Goal: Transaction & Acquisition: Book appointment/travel/reservation

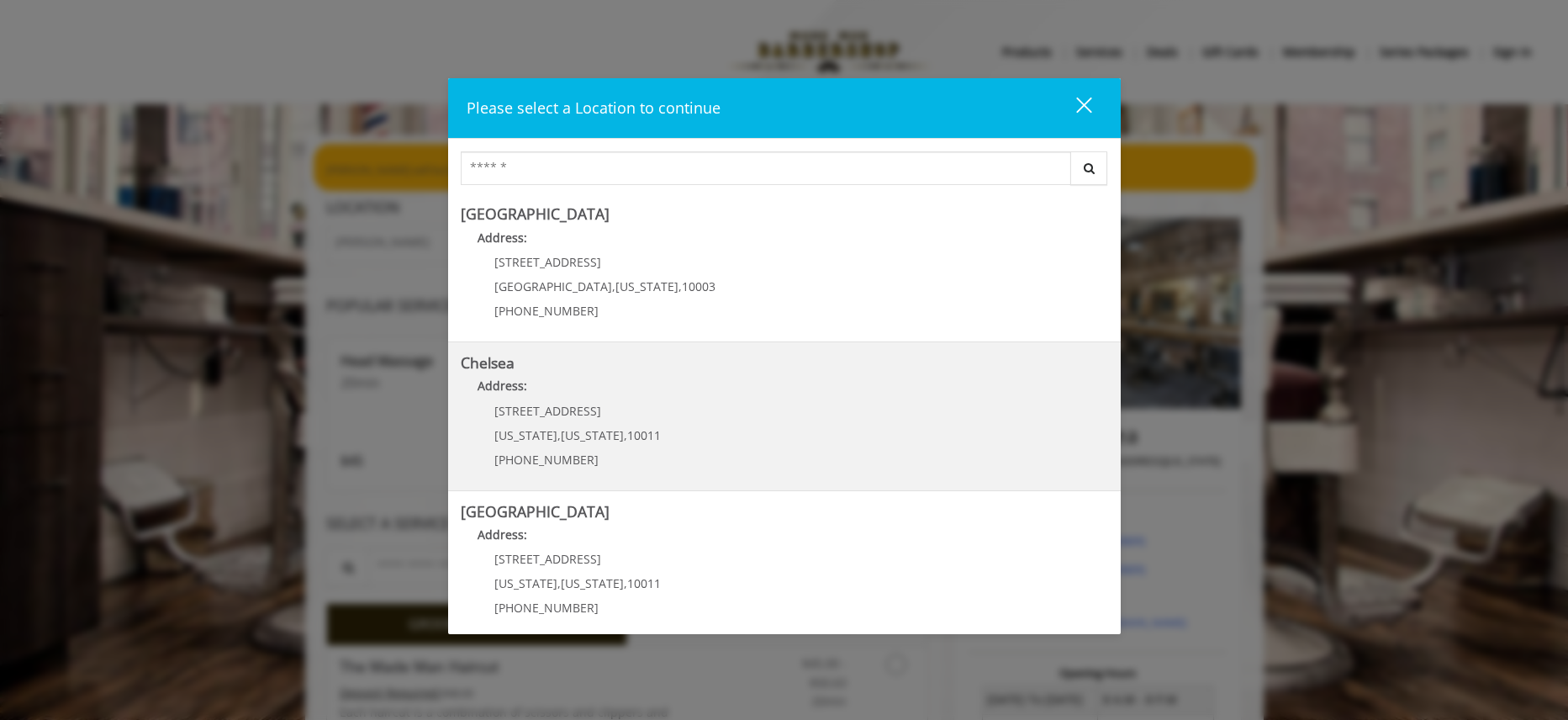
click at [742, 420] on link "Chelsea Address: 169/170 W 23rd St New York , New York , 10011 (917) 639-3902" at bounding box center [784, 416] width 648 height 123
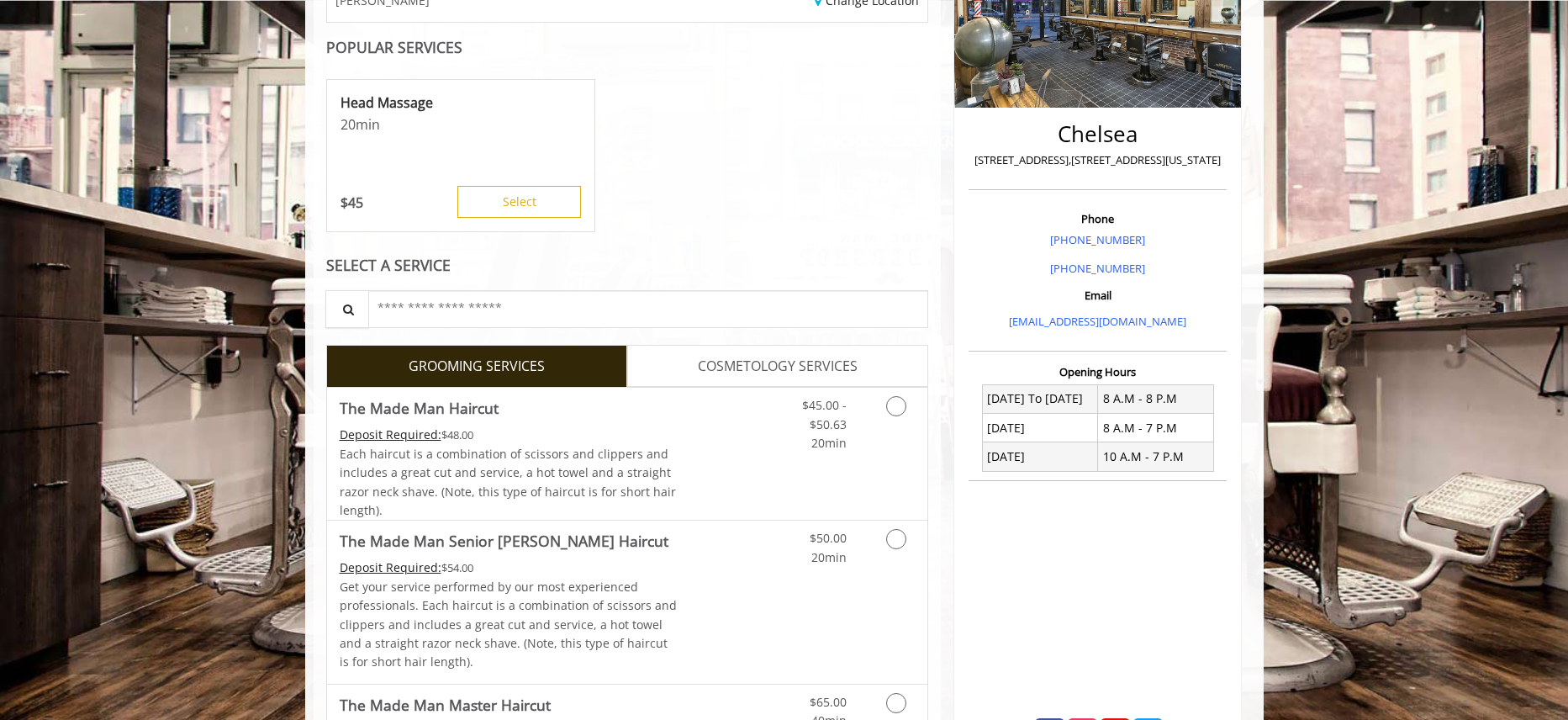
scroll to position [322, 0]
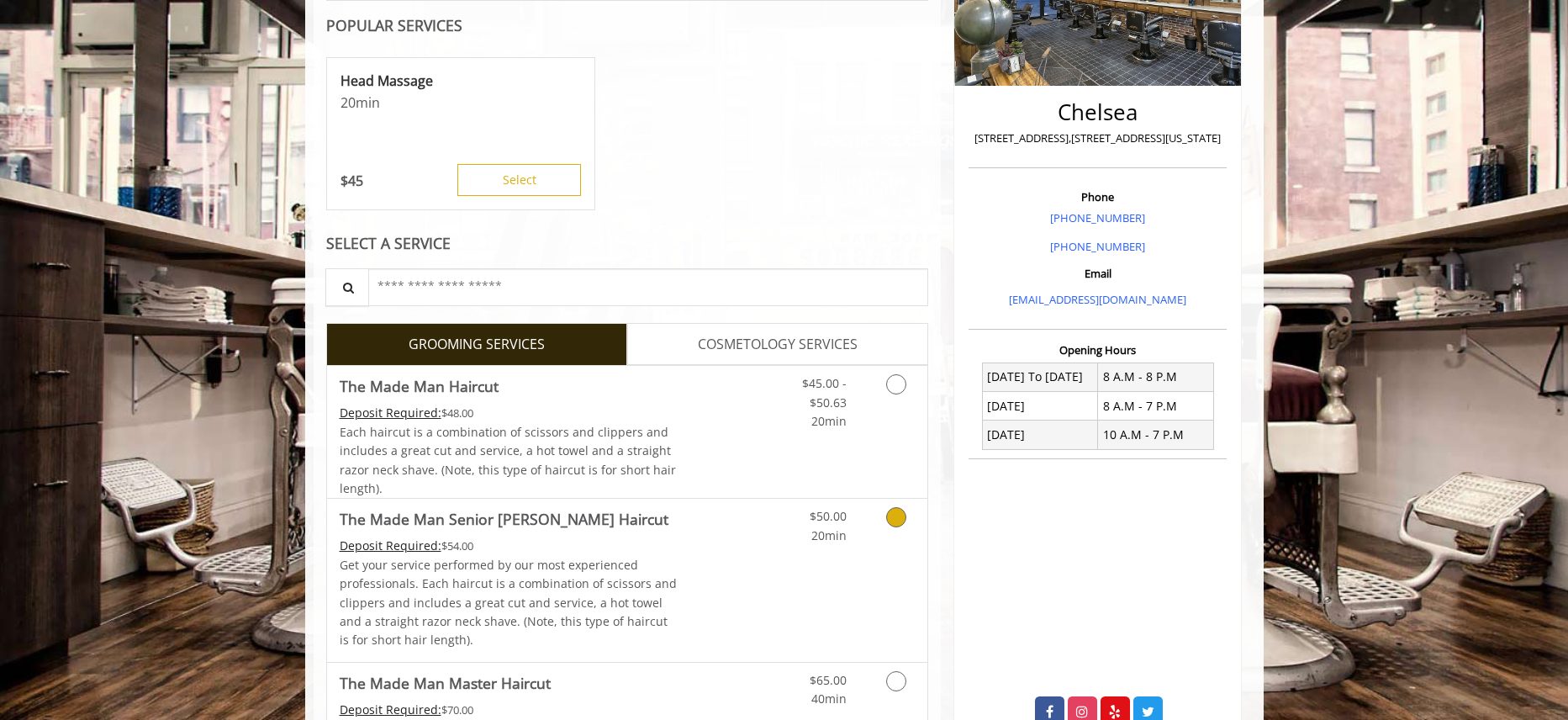
click at [899, 516] on icon "Grooming services" at bounding box center [896, 518] width 21 height 21
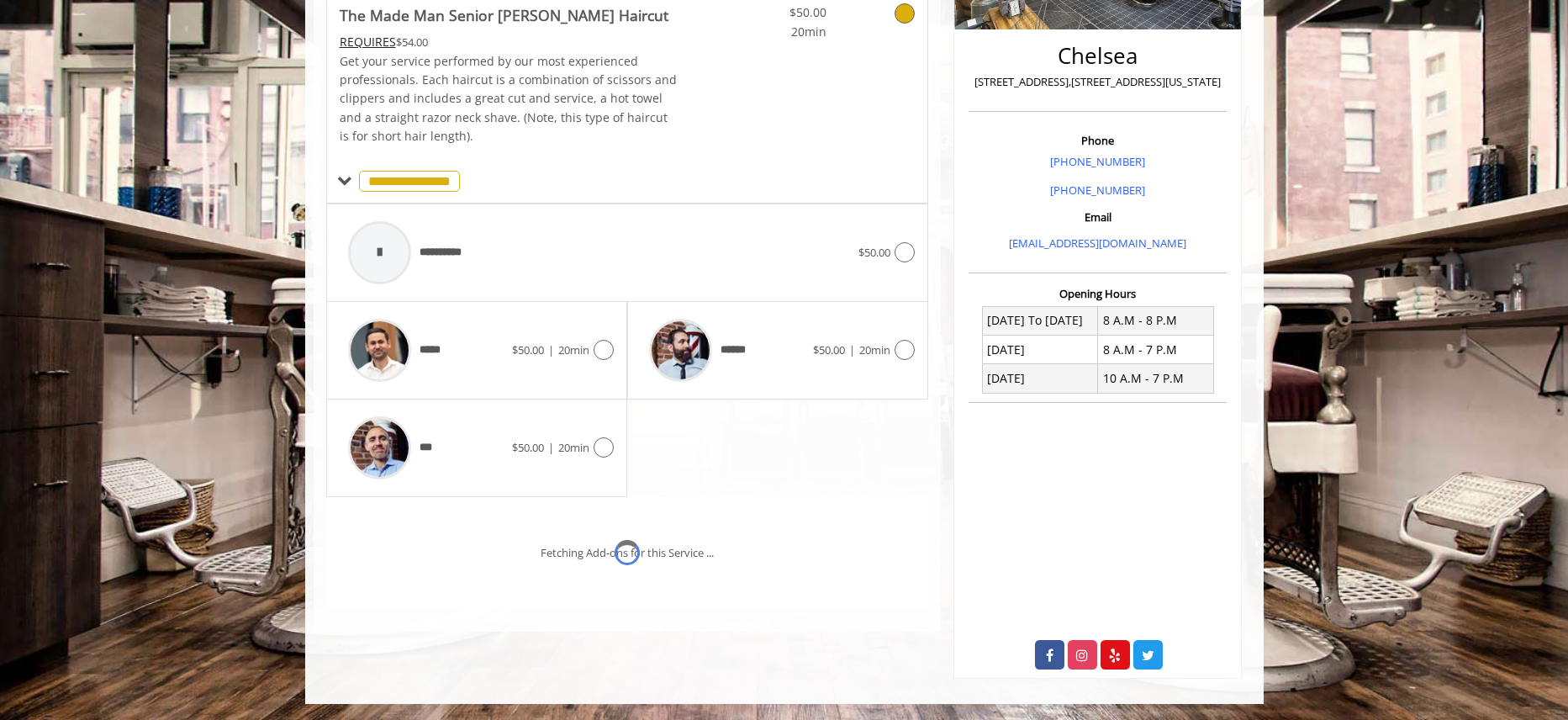
scroll to position [404, 0]
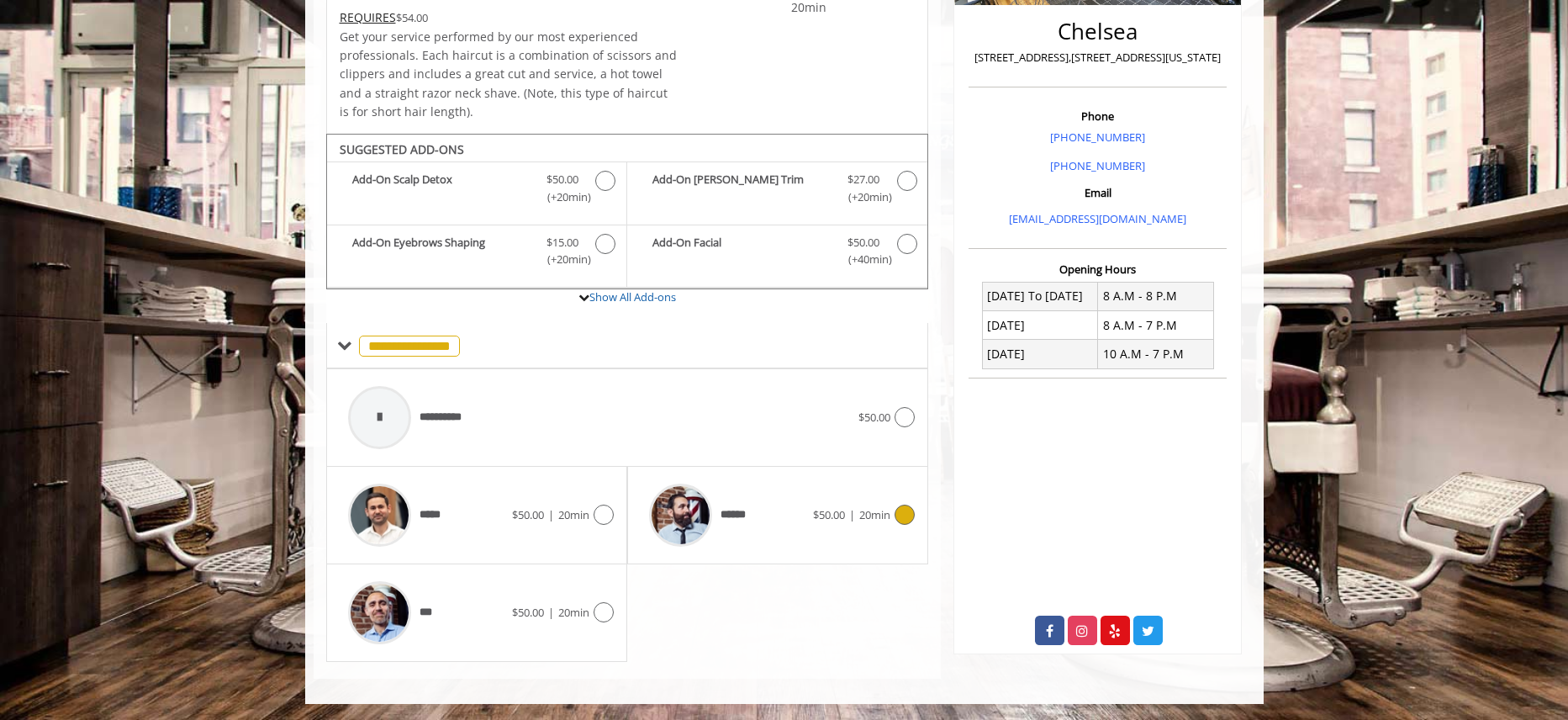
click at [908, 510] on icon at bounding box center [904, 515] width 21 height 21
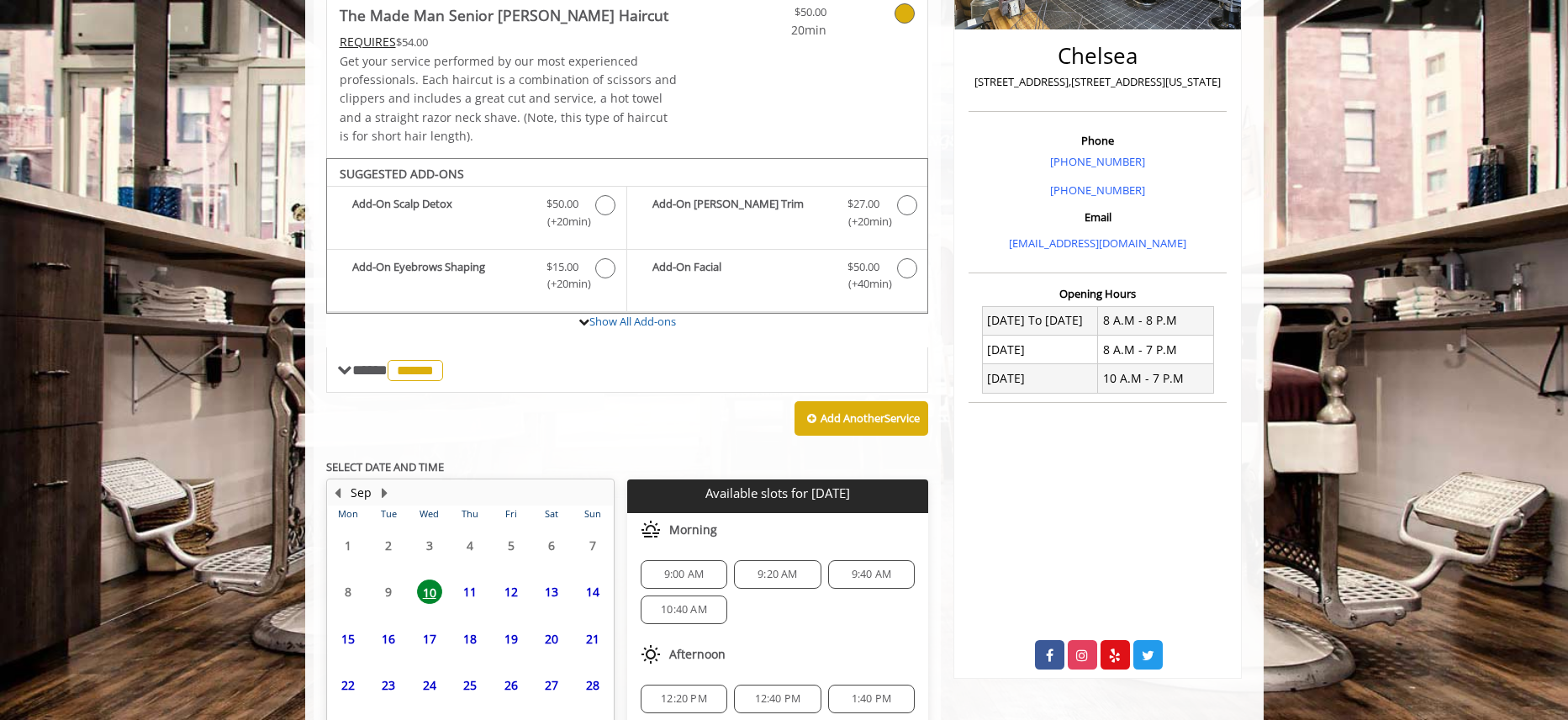
scroll to position [508, 0]
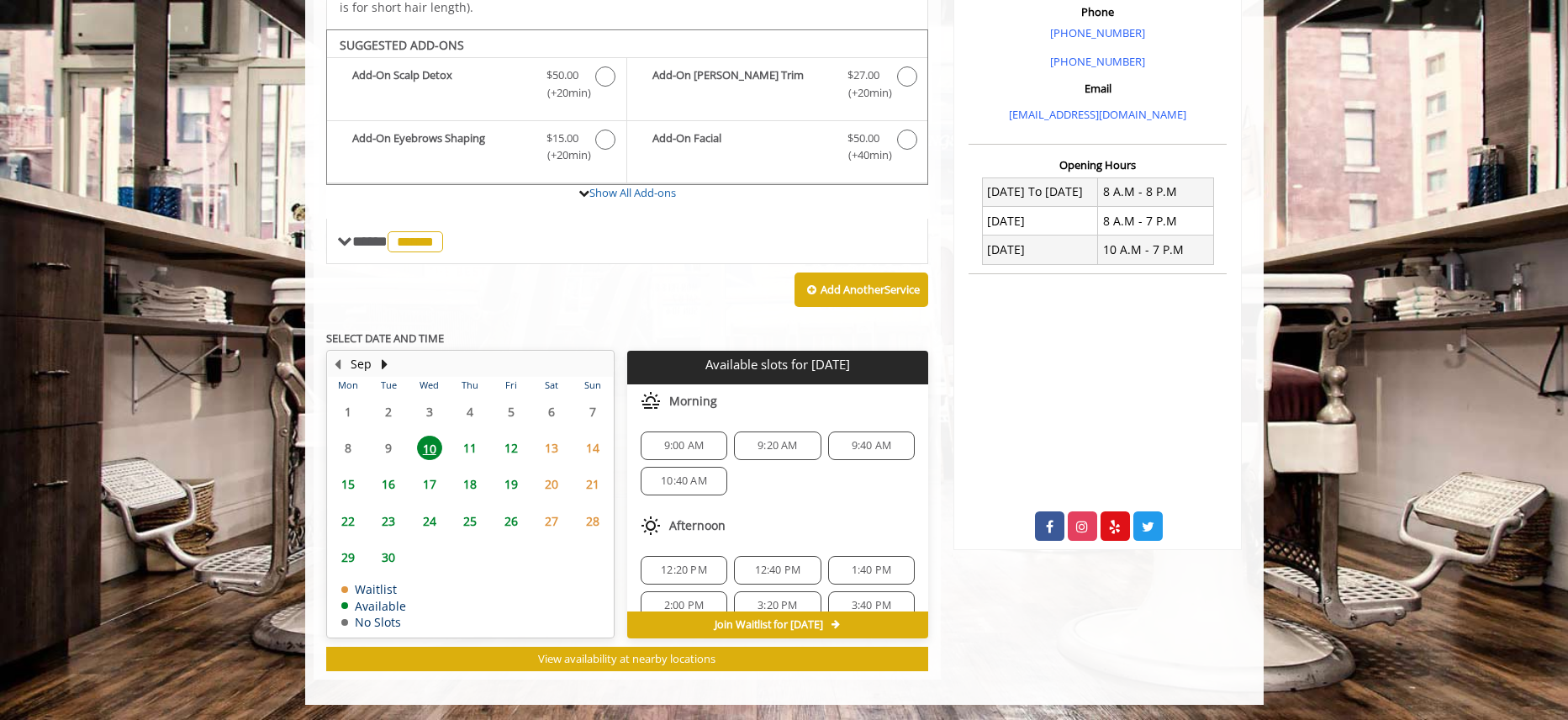
click at [475, 481] on span "18" at bounding box center [470, 484] width 25 height 24
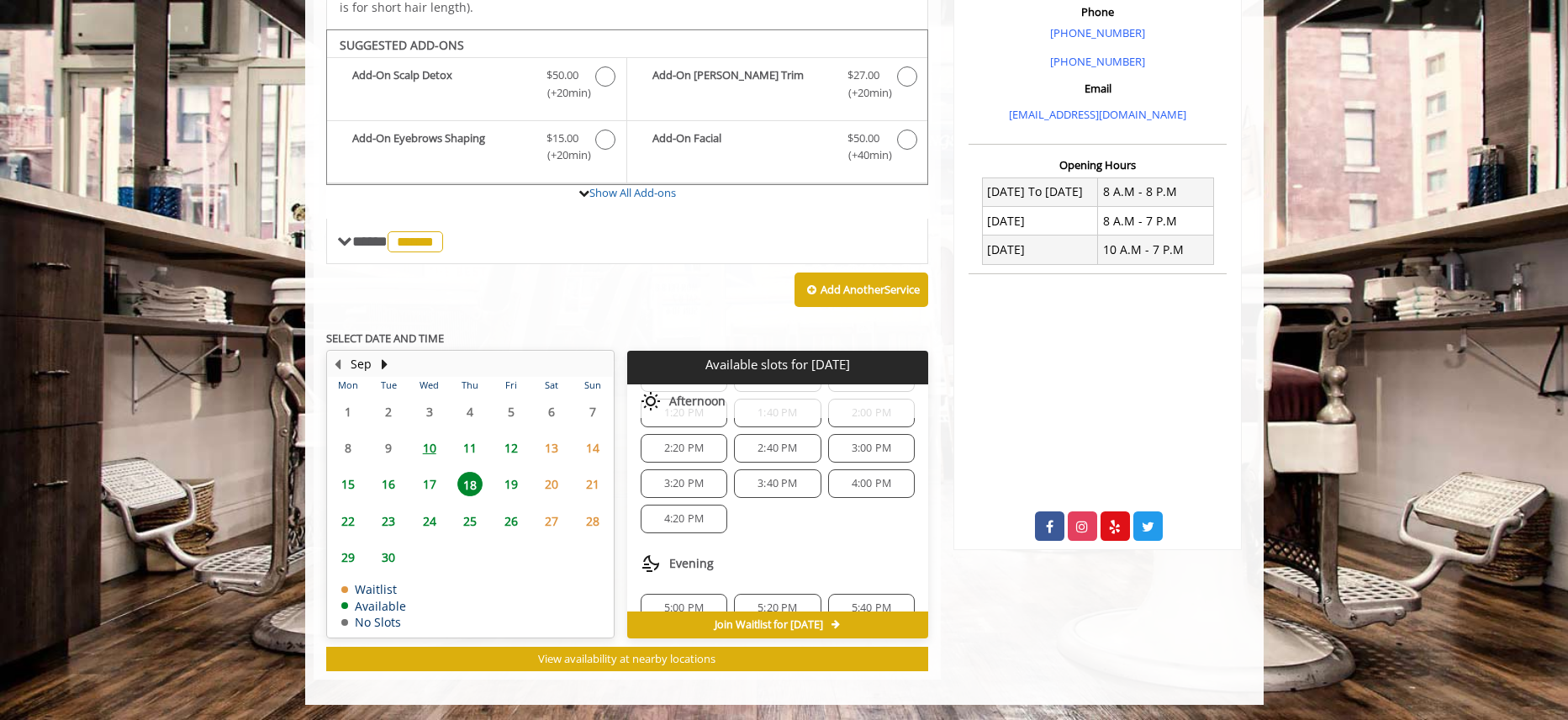
scroll to position [242, 0]
click at [682, 499] on span "4:20 PM" at bounding box center [684, 504] width 39 height 13
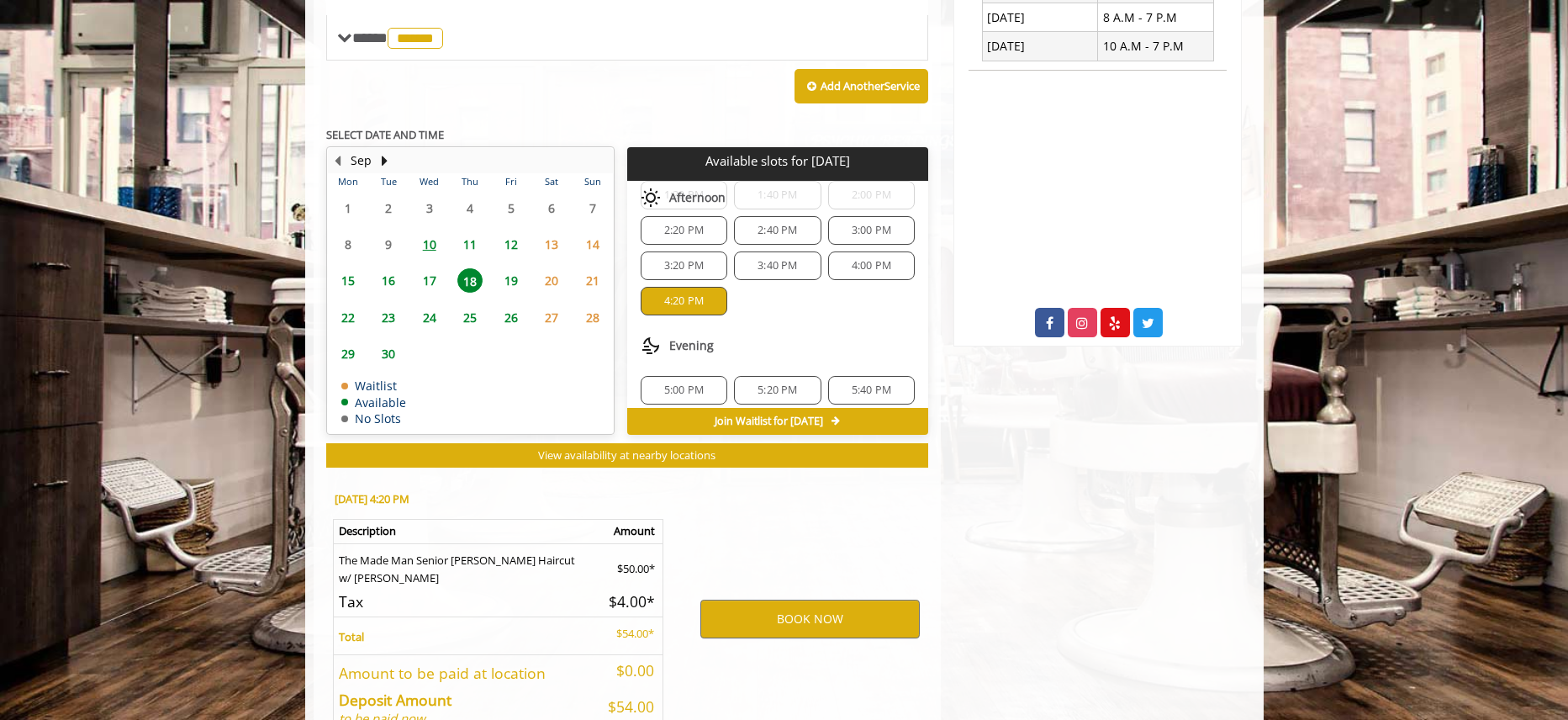
scroll to position [812, 0]
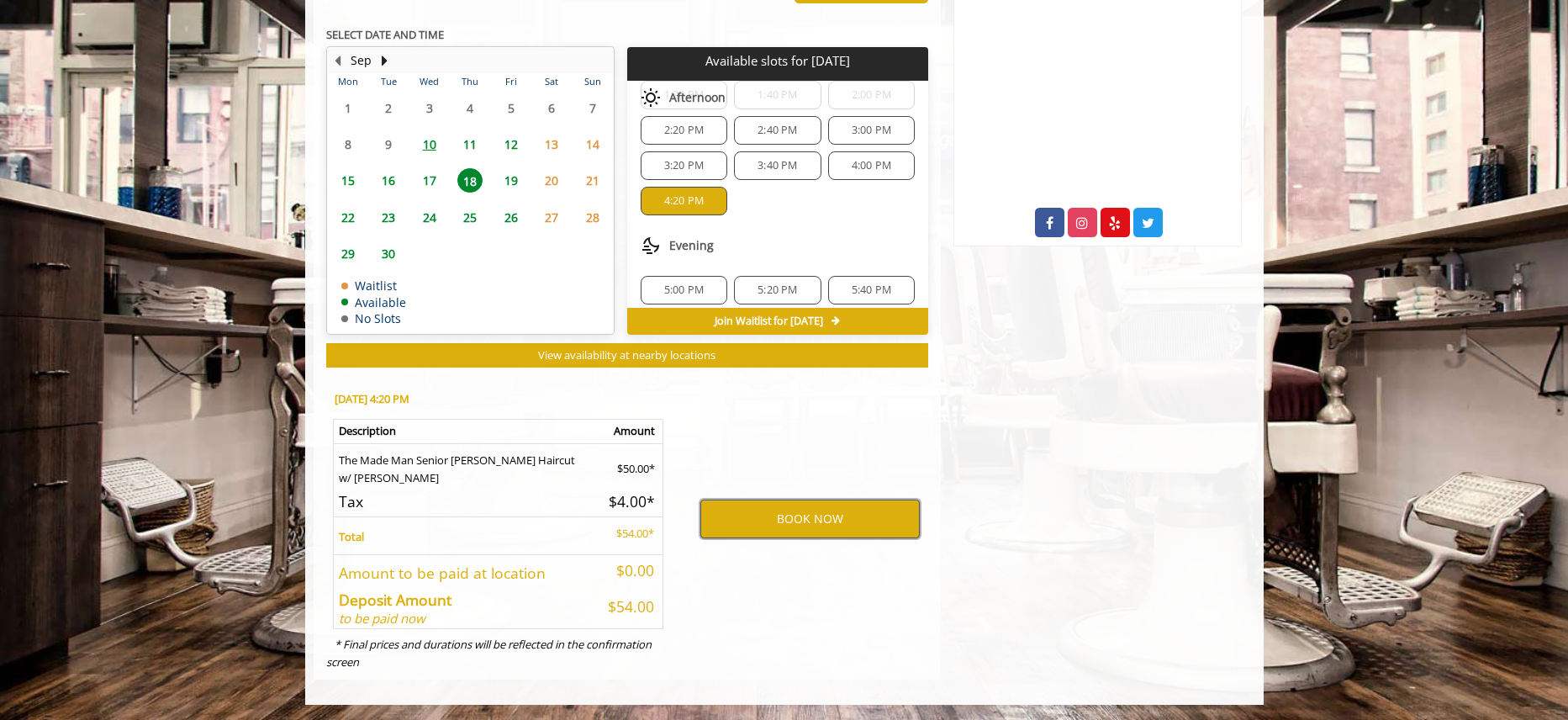
click at [810, 526] on button "BOOK NOW" at bounding box center [810, 518] width 219 height 38
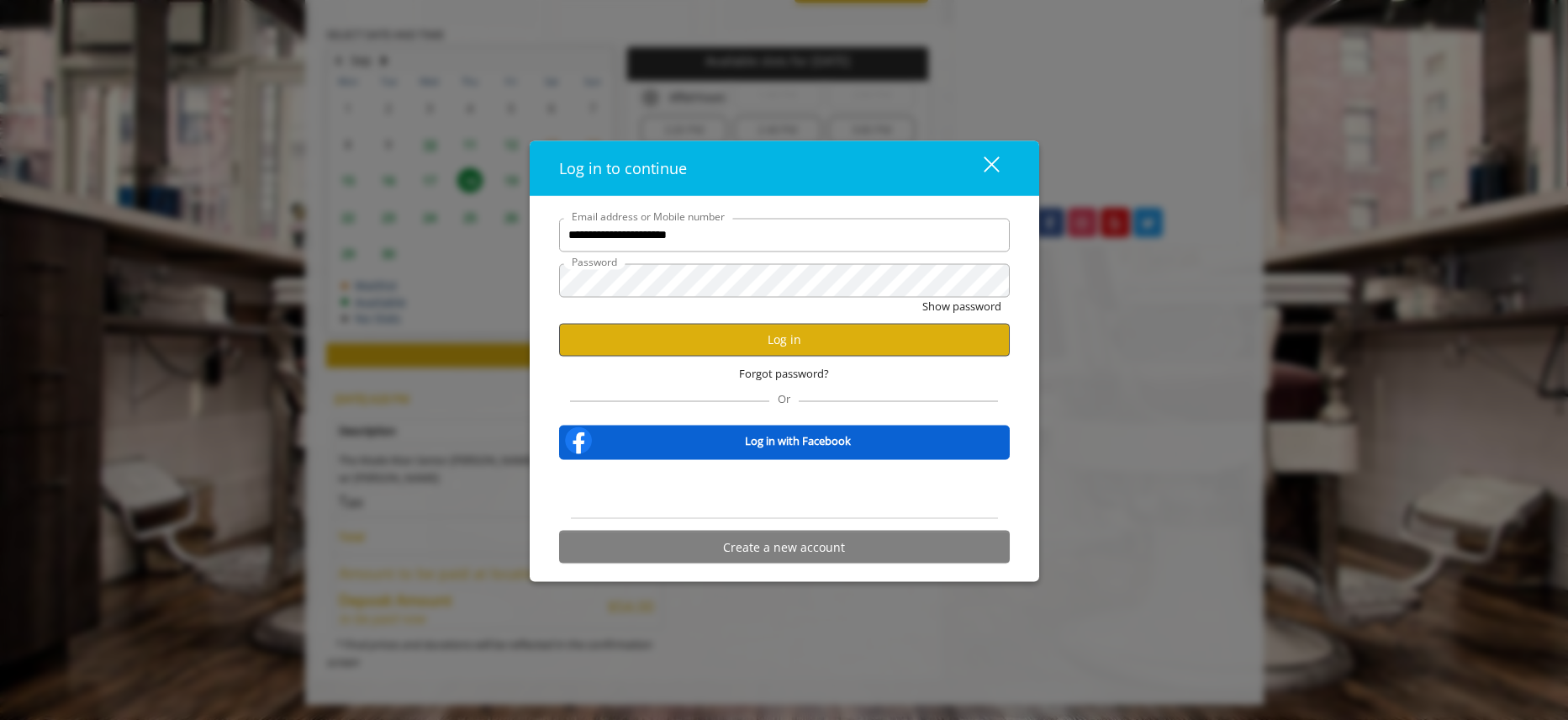
type input "**********"
click at [787, 334] on button "Log in" at bounding box center [784, 338] width 451 height 33
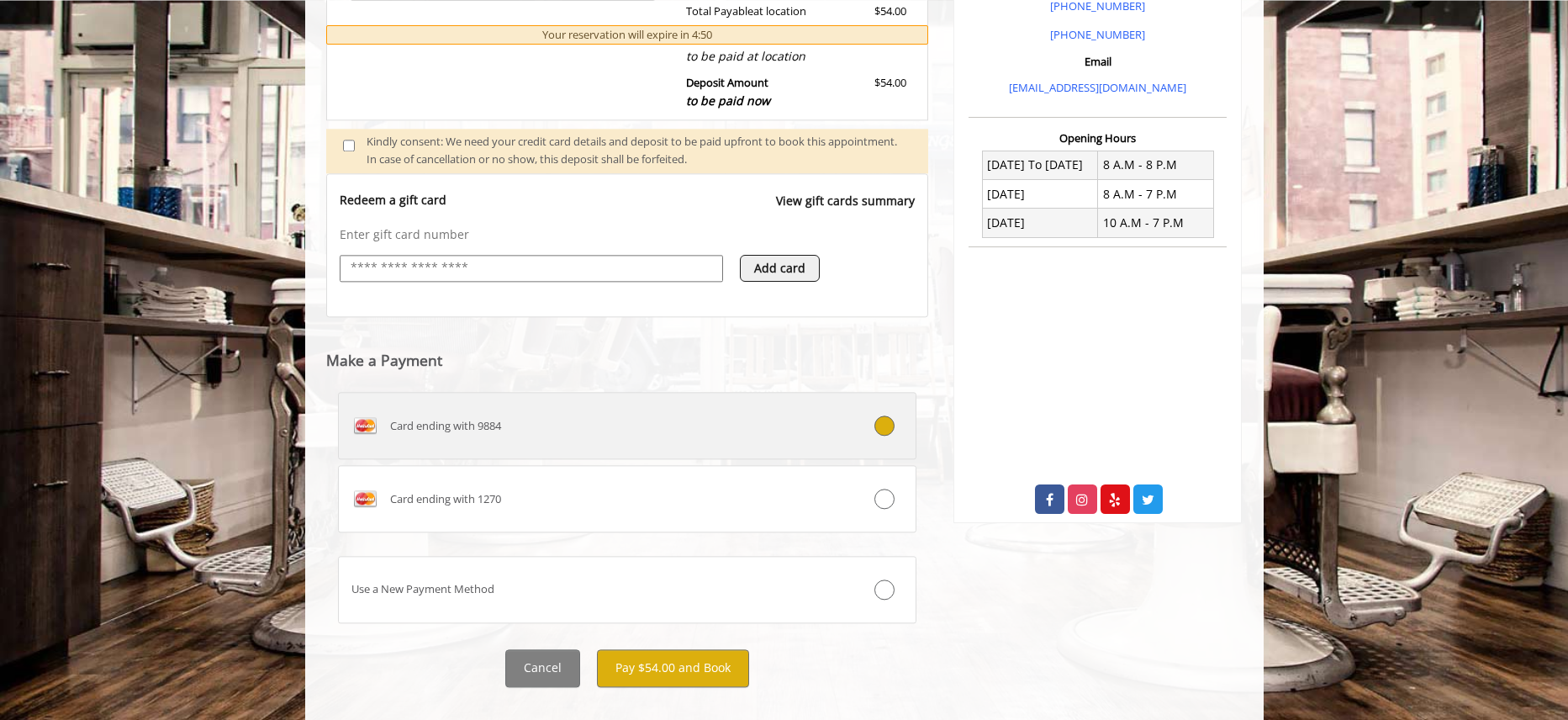
scroll to position [546, 0]
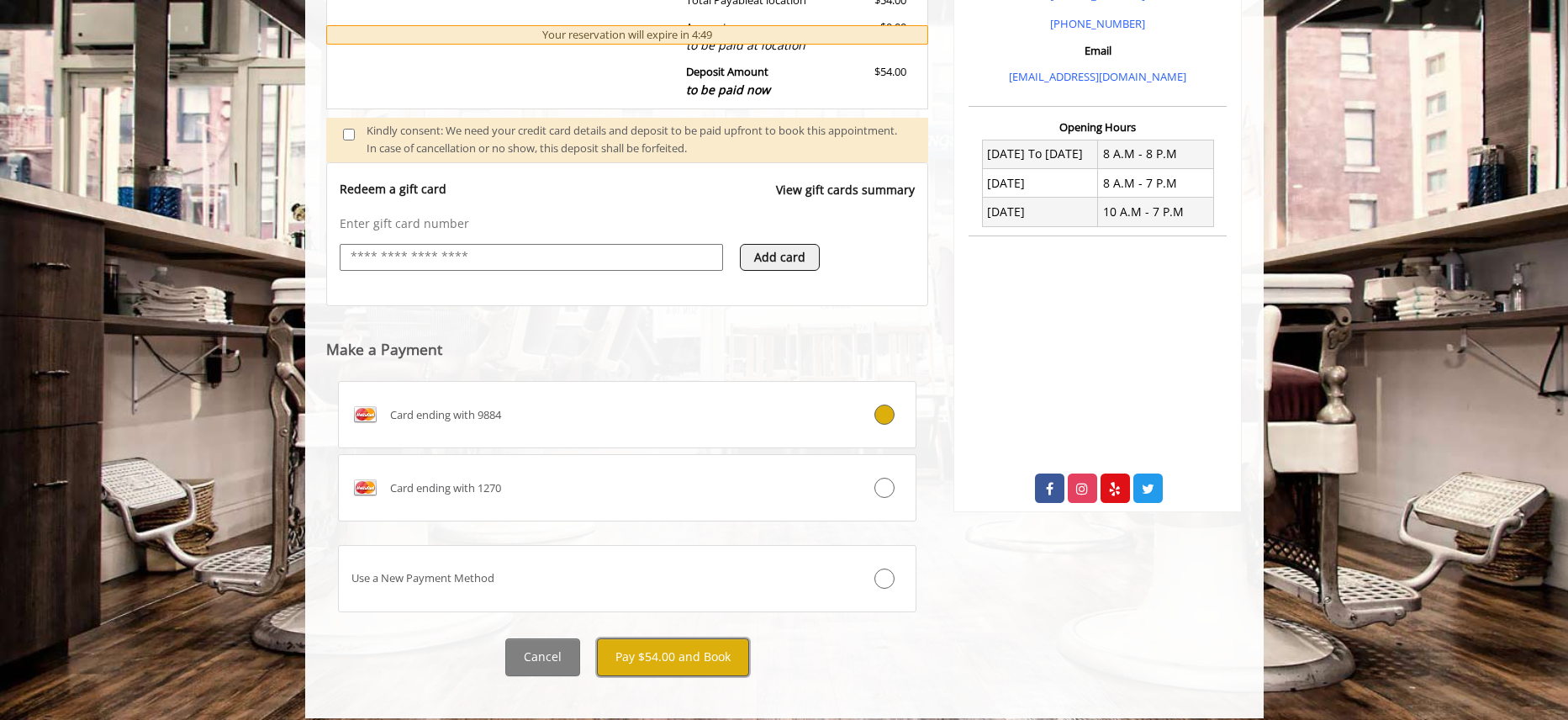
click at [654, 640] on button "Pay $54.00 and Book" at bounding box center [673, 657] width 152 height 38
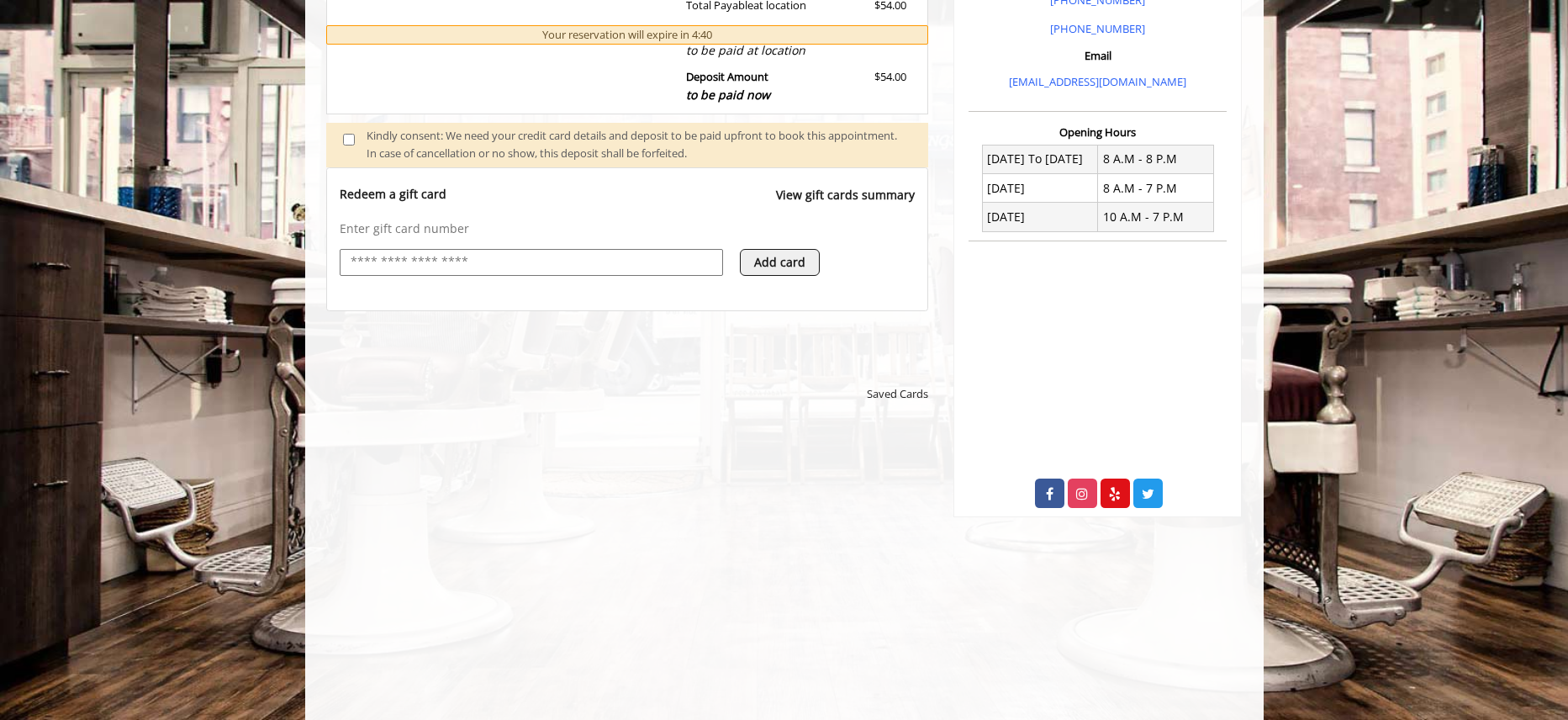
scroll to position [622, 0]
